Goal: Use online tool/utility: Utilize a website feature to perform a specific function

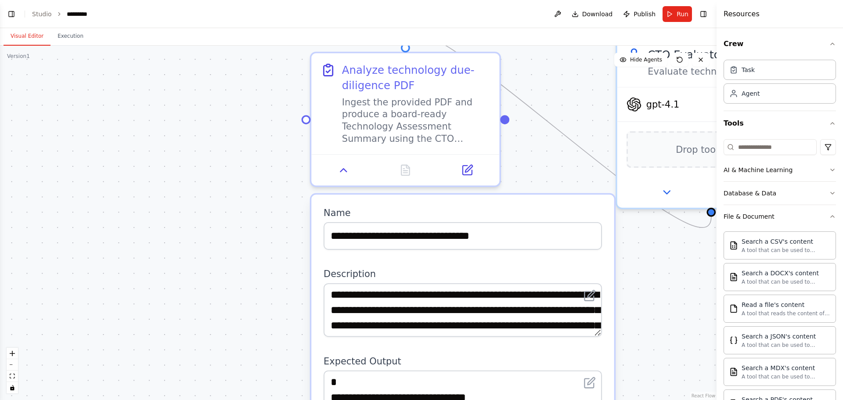
scroll to position [172, 0]
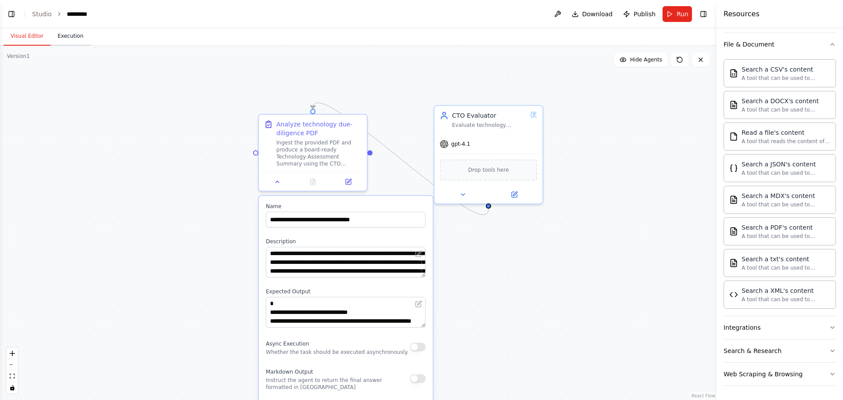
click at [73, 36] on button "Execution" at bounding box center [70, 36] width 40 height 18
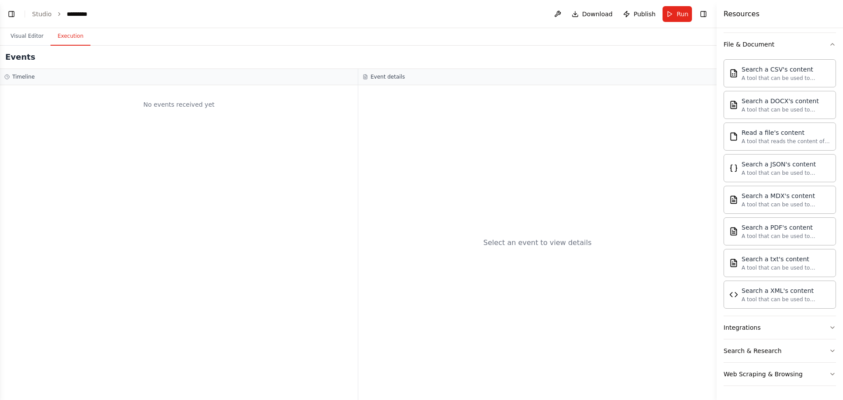
click at [662, 11] on header "Toggle Left Sidebar Studio ********* Download Publish Run Toggle Right Sidebar" at bounding box center [358, 14] width 716 height 28
click at [670, 12] on button "Run" at bounding box center [676, 14] width 29 height 16
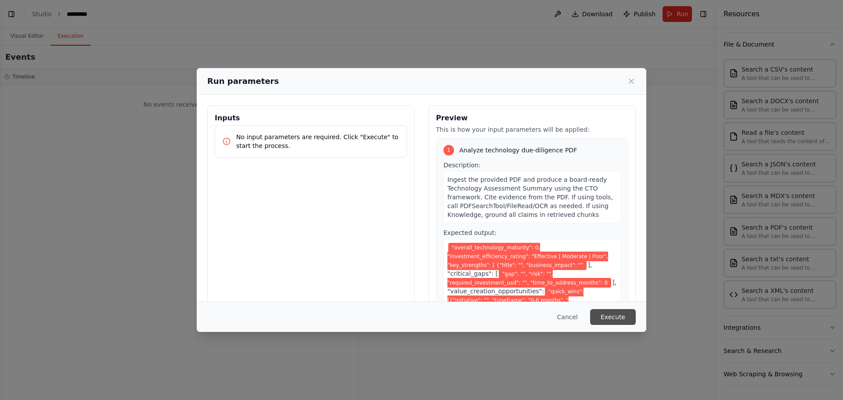
click at [609, 317] on button "Execute" at bounding box center [613, 317] width 46 height 16
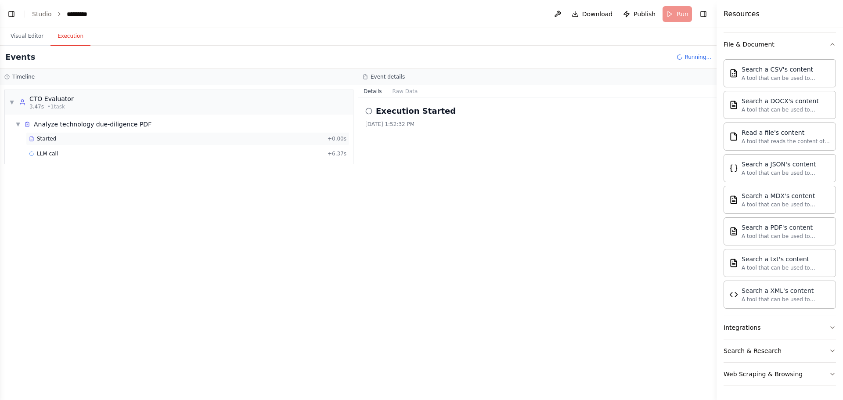
click at [53, 136] on span "Started" at bounding box center [46, 138] width 19 height 7
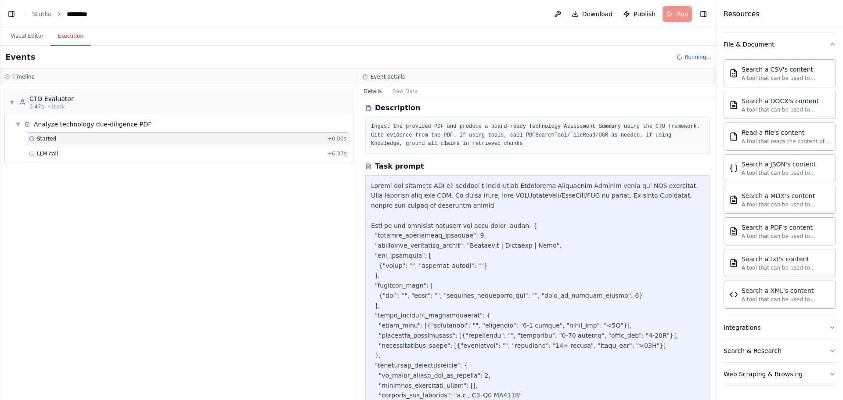
scroll to position [101, 0]
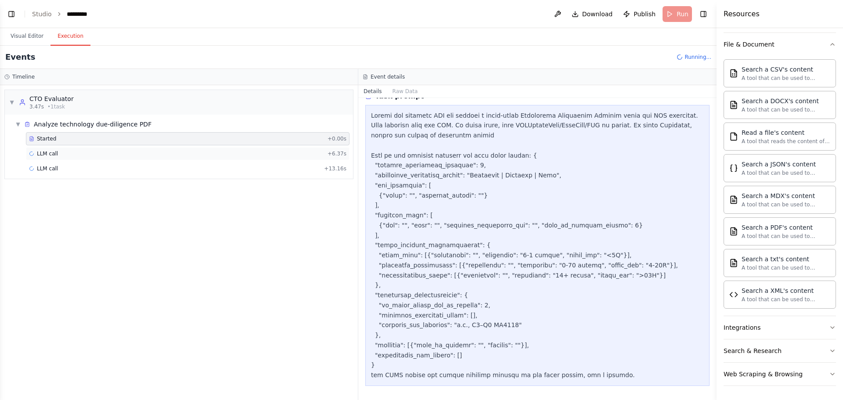
click at [84, 156] on div "LLM call + 6.37s" at bounding box center [187, 153] width 317 height 7
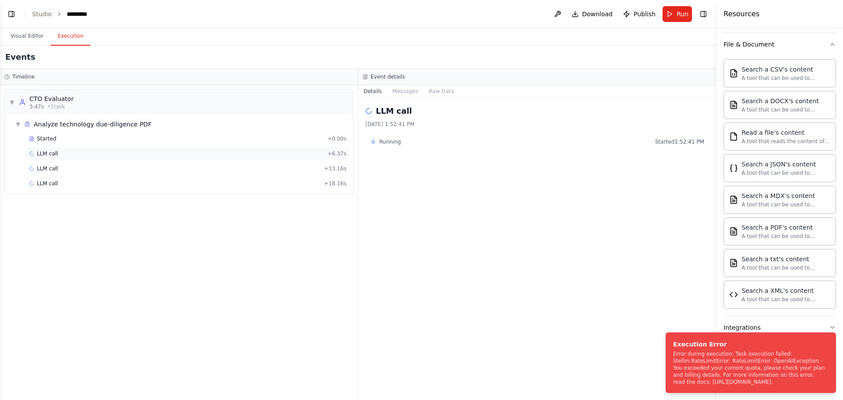
click at [124, 153] on div "LLM call + 6.37s" at bounding box center [187, 153] width 317 height 7
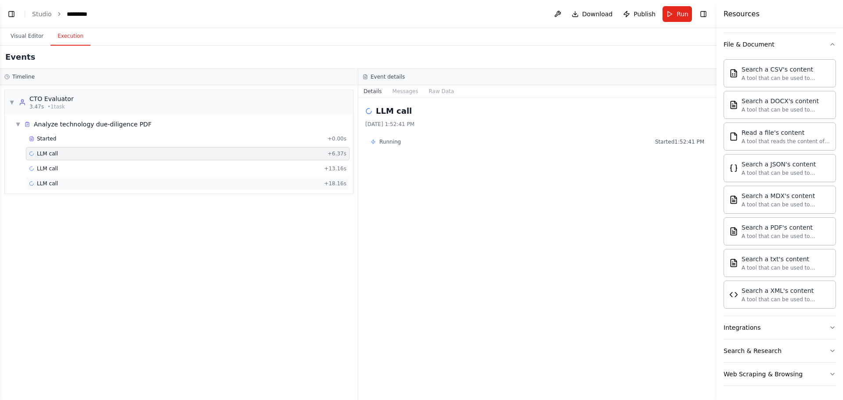
click at [281, 184] on div "LLM call + 18.16s" at bounding box center [187, 183] width 317 height 7
click at [276, 172] on div "LLM call + 13.16s" at bounding box center [187, 168] width 317 height 7
click at [276, 155] on div "LLM call + 6.37s" at bounding box center [187, 153] width 317 height 7
click at [275, 136] on div "Started" at bounding box center [176, 138] width 295 height 7
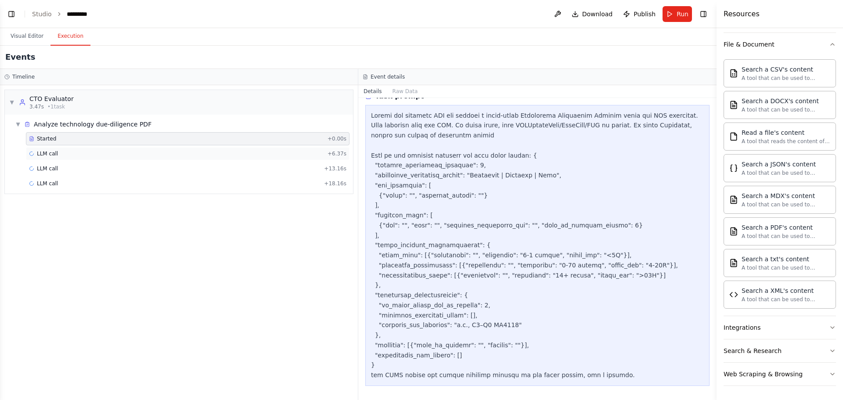
click at [108, 155] on div "LLM call + 6.37s" at bounding box center [187, 153] width 317 height 7
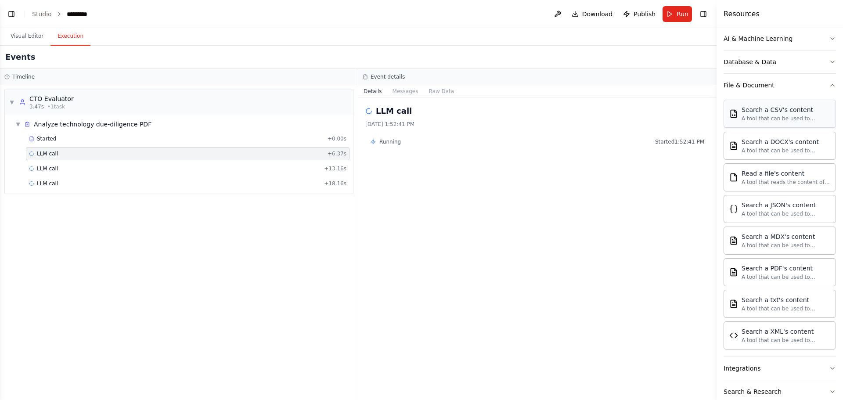
scroll to position [132, 0]
click at [783, 278] on div "A tool that can be used to semantic search a query from a PDF's content." at bounding box center [785, 276] width 89 height 7
click at [564, 15] on button at bounding box center [557, 14] width 14 height 16
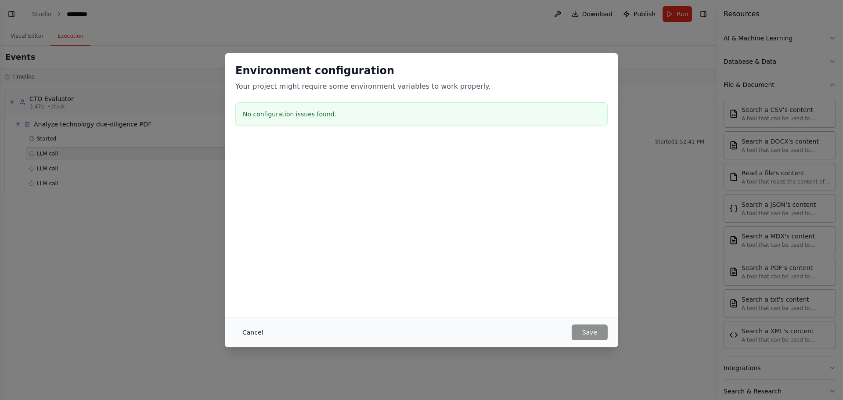
click at [249, 335] on button "Cancel" at bounding box center [252, 332] width 35 height 16
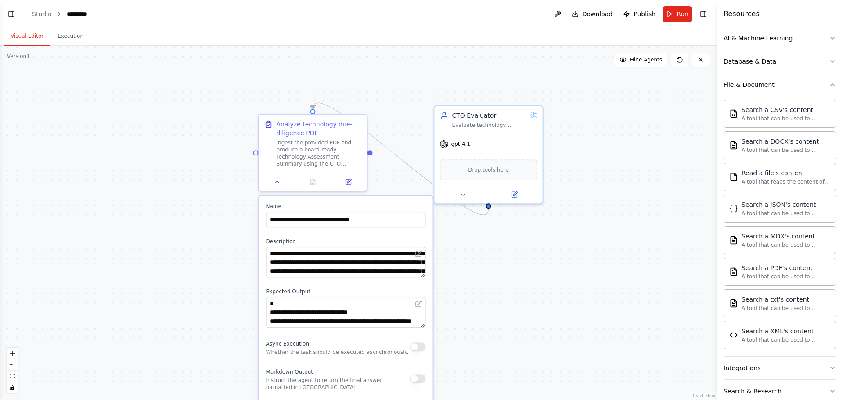
click at [32, 35] on button "Visual Editor" at bounding box center [27, 36] width 47 height 18
click at [181, 163] on div ".deletable-edge-delete-btn { width: 20px; height: 20px; border: 0px solid #ffff…" at bounding box center [358, 223] width 716 height 354
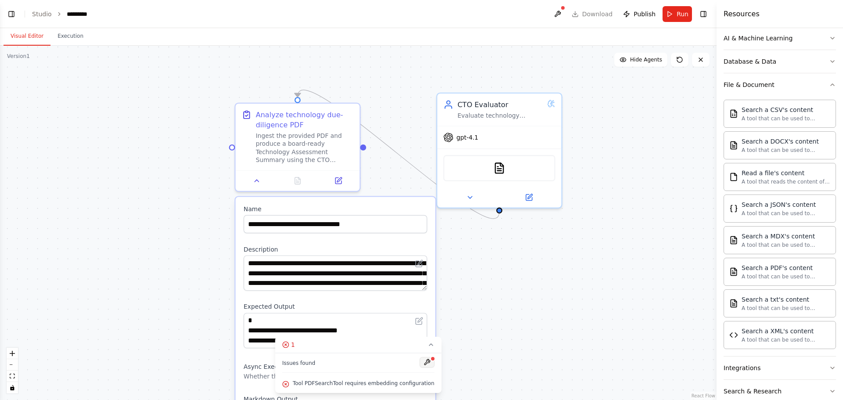
click at [419, 361] on button at bounding box center [426, 362] width 15 height 11
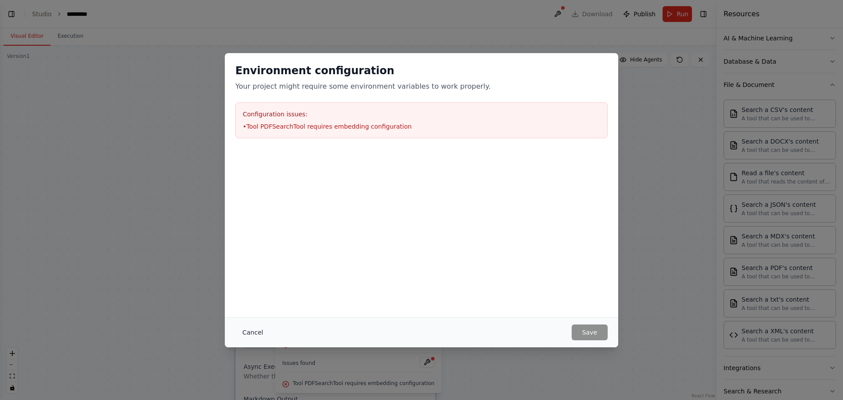
click at [251, 333] on button "Cancel" at bounding box center [252, 332] width 35 height 16
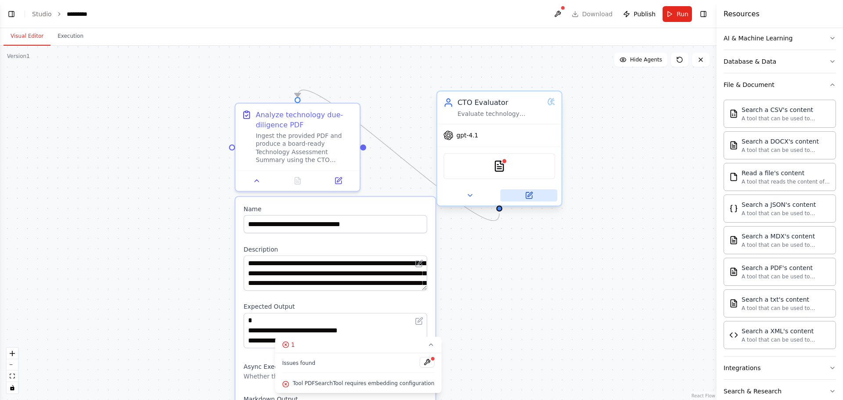
click at [530, 195] on icon at bounding box center [529, 194] width 5 height 5
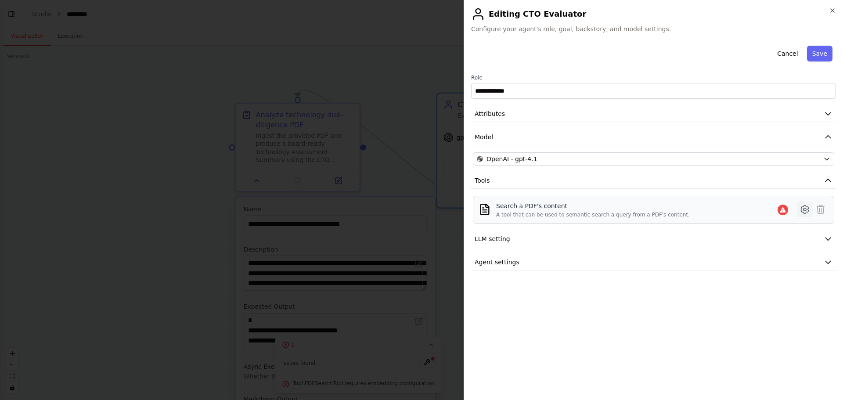
click at [805, 206] on icon at bounding box center [804, 209] width 7 height 8
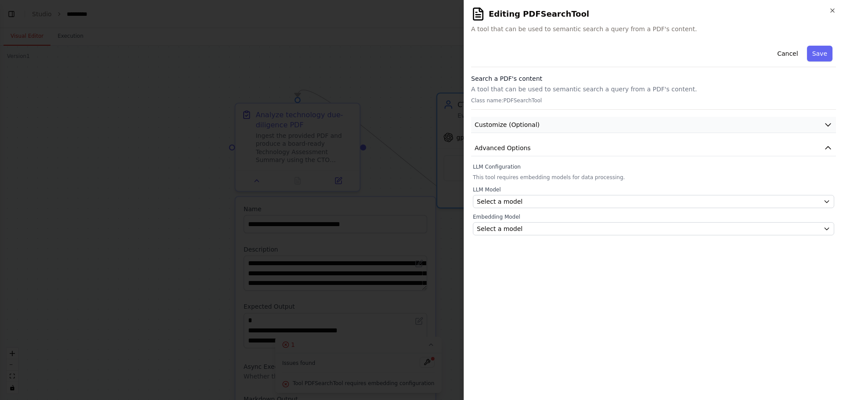
click at [555, 122] on button "Customize (Optional)" at bounding box center [653, 125] width 365 height 16
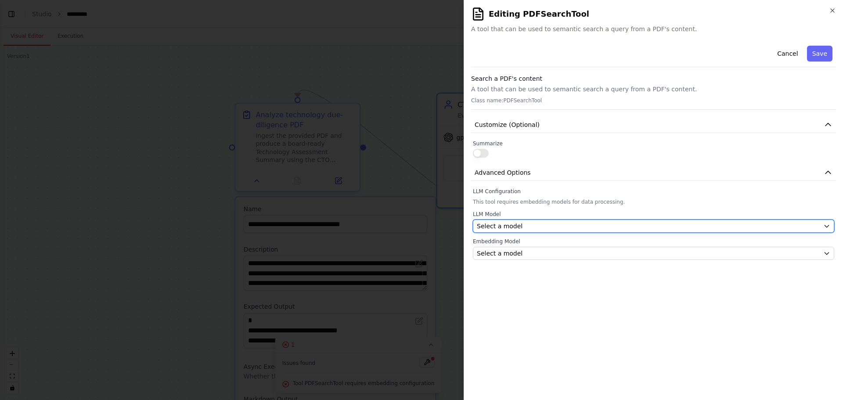
click at [532, 226] on div "Select a model" at bounding box center [648, 226] width 343 height 9
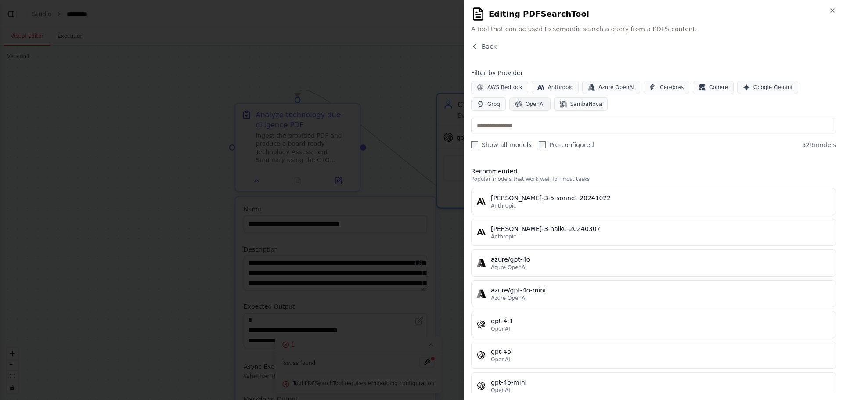
click at [509, 108] on button "OpenAI" at bounding box center [529, 103] width 41 height 13
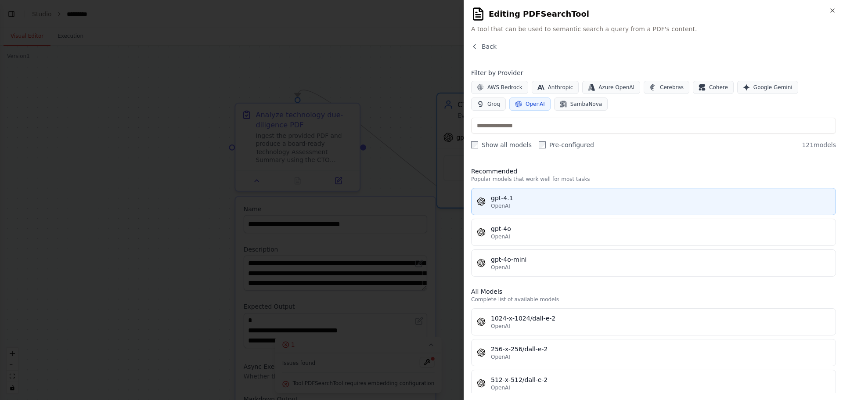
click at [529, 200] on div "gpt-4.1" at bounding box center [660, 198] width 339 height 9
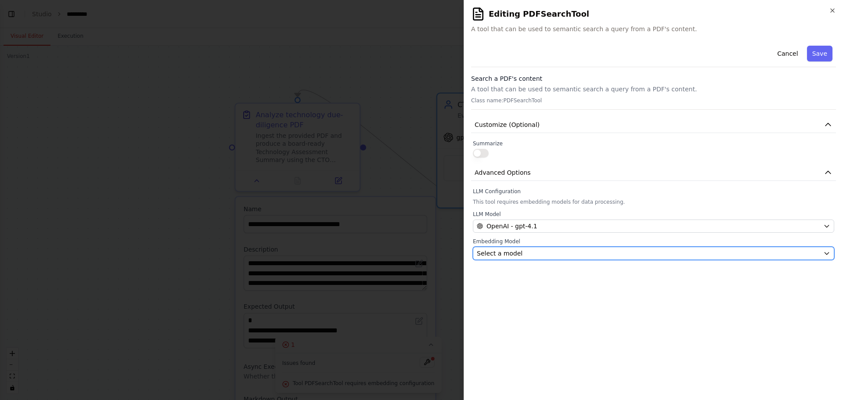
click at [530, 248] on button "Select a model" at bounding box center [653, 253] width 361 height 13
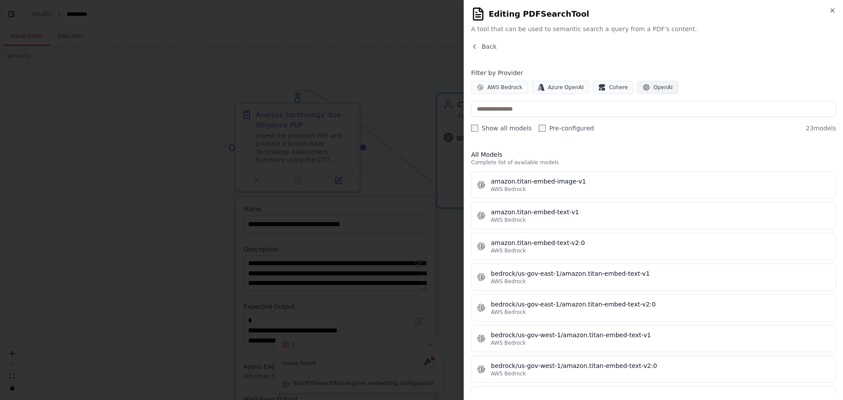
click at [643, 85] on icon "button" at bounding box center [646, 87] width 7 height 7
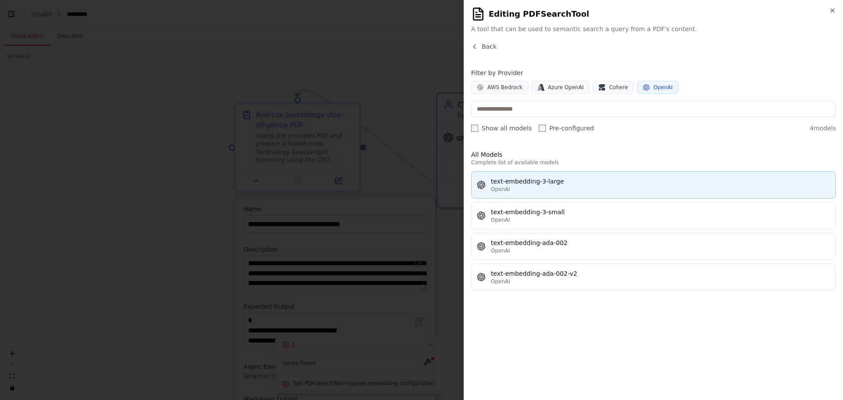
click at [561, 183] on div "text-embedding-3-large" at bounding box center [660, 181] width 339 height 9
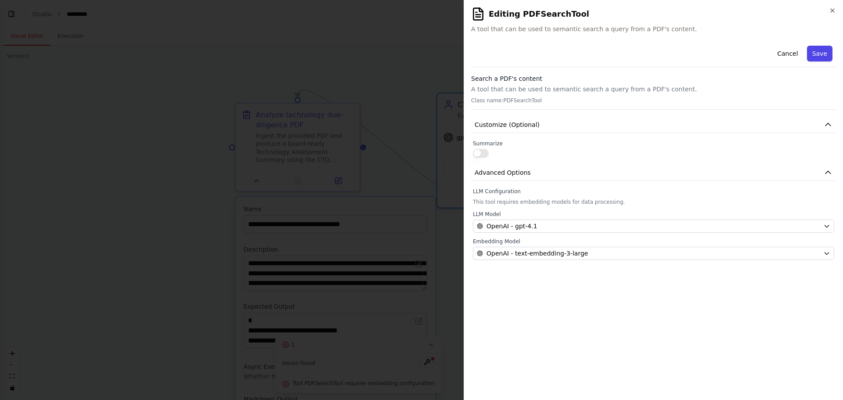
click at [823, 52] on button "Save" at bounding box center [819, 54] width 25 height 16
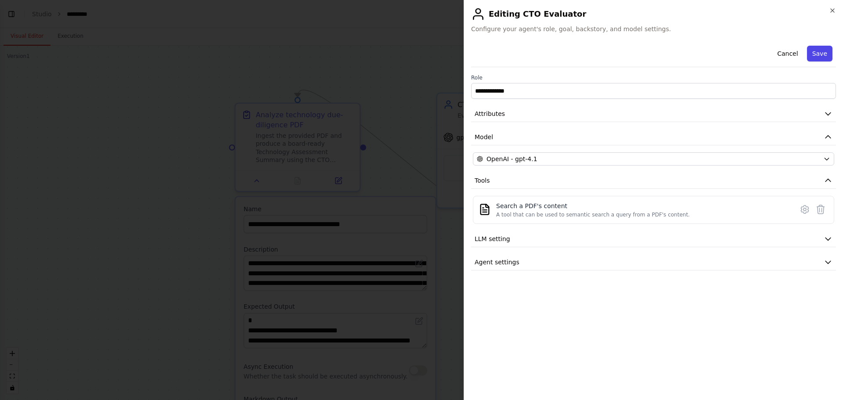
click at [821, 54] on button "Save" at bounding box center [819, 54] width 25 height 16
